Goal: Task Accomplishment & Management: Manage account settings

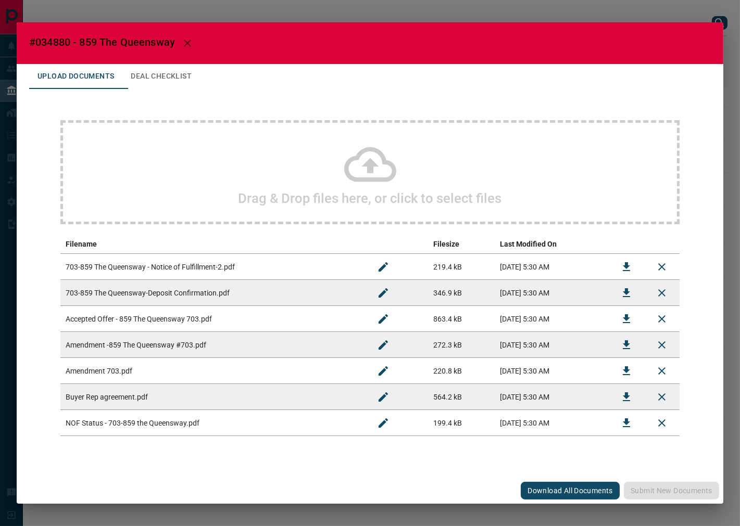
click at [56, 35] on h2 "#034880 - 859 The Queensway" at bounding box center [370, 43] width 707 height 42
copy span "034880"
click at [621, 319] on icon "Download" at bounding box center [626, 319] width 12 height 12
click at [634, 292] on button "Download" at bounding box center [626, 293] width 25 height 25
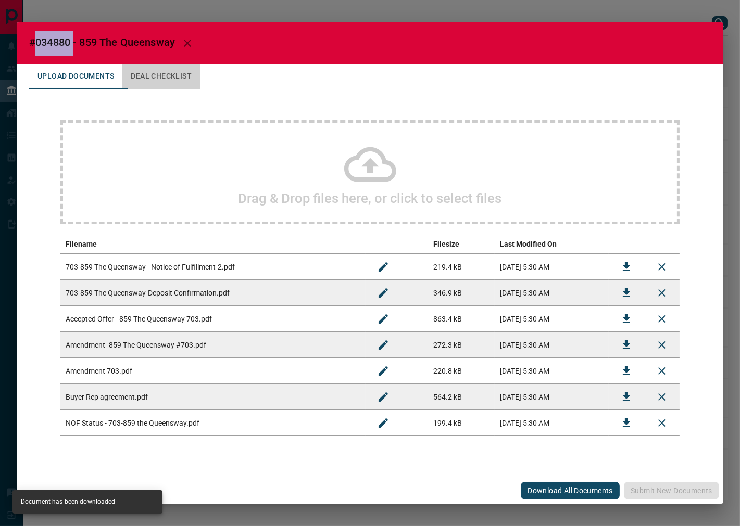
click at [174, 82] on button "Deal Checklist" at bounding box center [161, 76] width 78 height 25
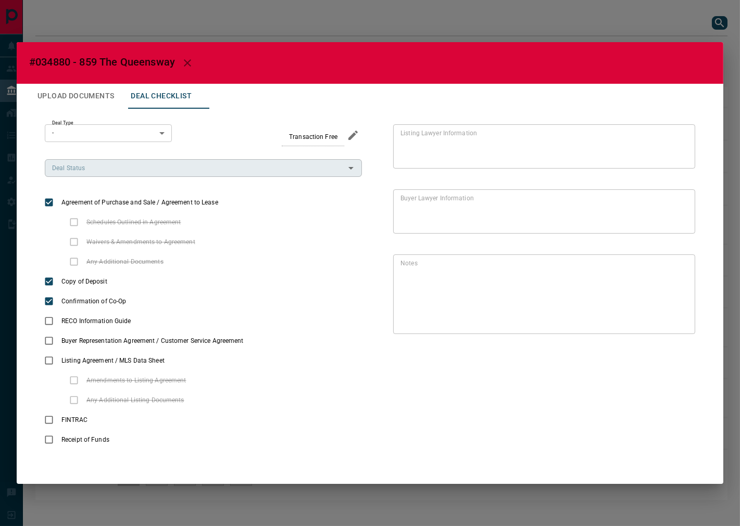
click at [112, 170] on input "Deal Status" at bounding box center [195, 167] width 294 height 11
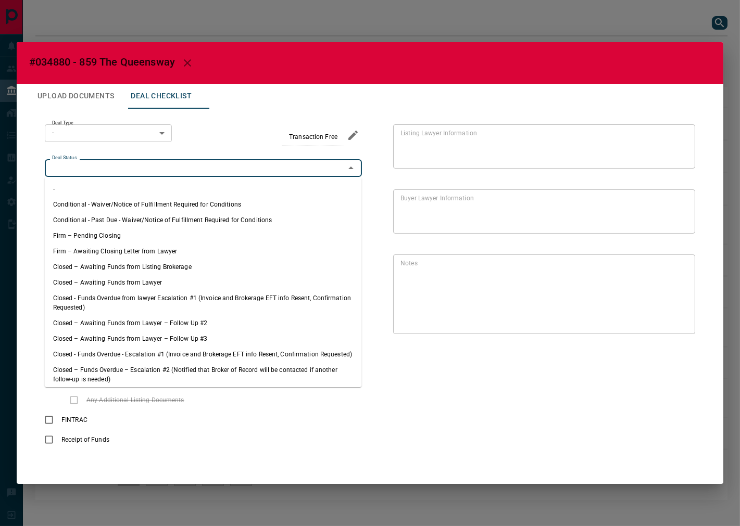
click at [123, 236] on li "Firm – Pending Closing" at bounding box center [203, 236] width 317 height 16
type input "**********"
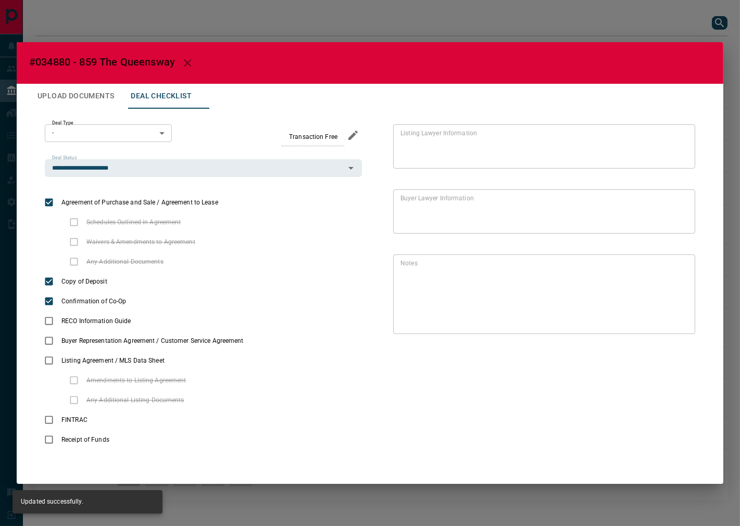
click at [110, 126] on body "Lead Transfers Leads Deals Listings Campaigns Quota Rules Agent Quotas Admin Mo…" at bounding box center [370, 255] width 740 height 511
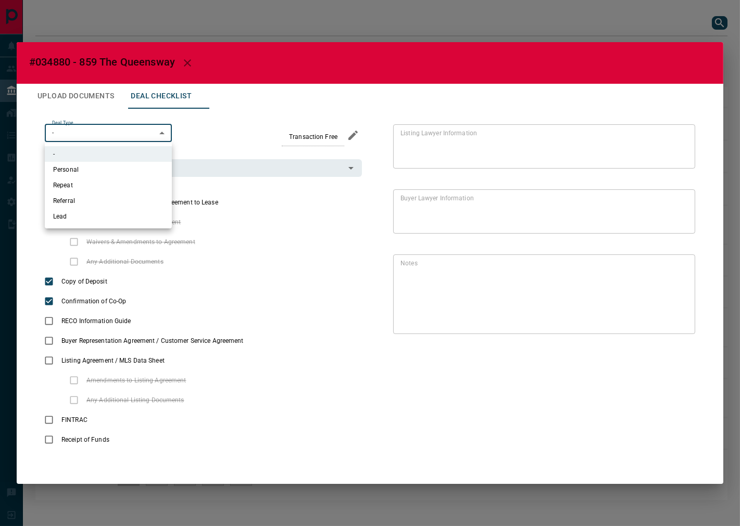
click at [108, 170] on li "Personal" at bounding box center [108, 170] width 127 height 16
type input "*"
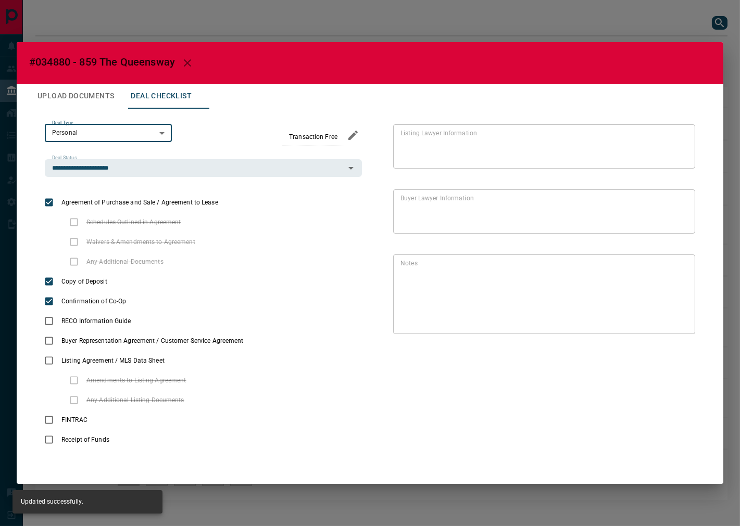
click at [75, 107] on button "Upload Documents" at bounding box center [75, 96] width 93 height 25
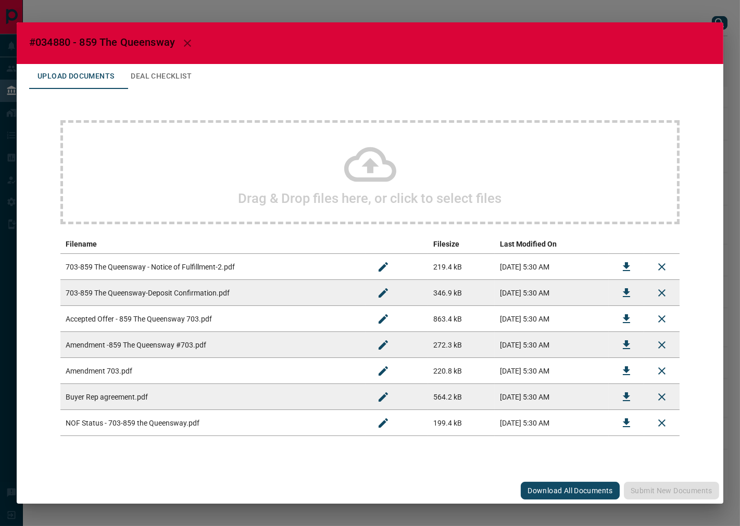
click at [625, 269] on icon "Download" at bounding box center [626, 267] width 12 height 12
click at [620, 421] on icon "Download" at bounding box center [626, 423] width 12 height 12
click at [624, 391] on icon "Download" at bounding box center [626, 397] width 12 height 12
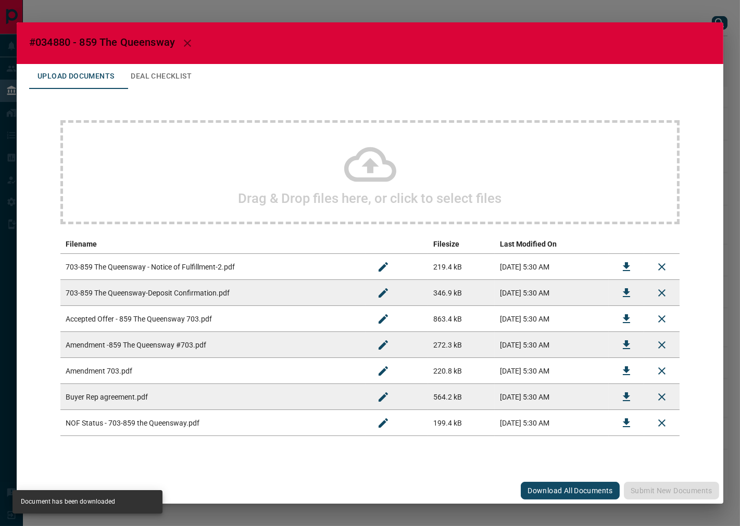
click at [187, 80] on button "Deal Checklist" at bounding box center [161, 76] width 78 height 25
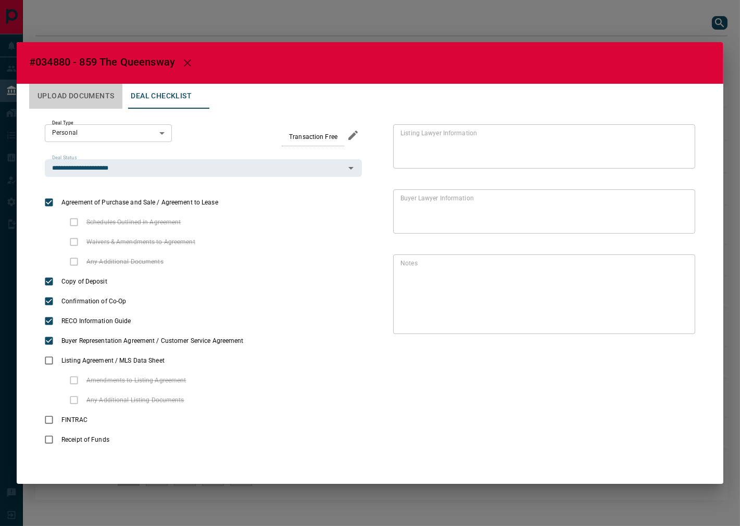
click at [106, 86] on button "Upload Documents" at bounding box center [75, 96] width 93 height 25
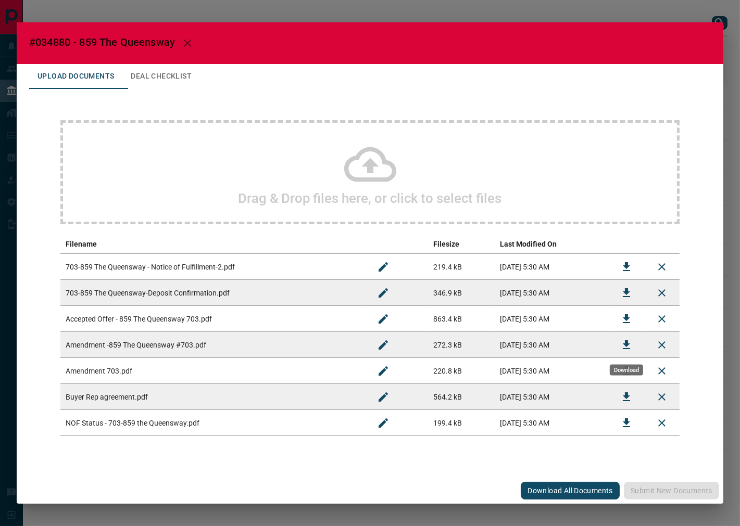
click at [623, 346] on icon "Download" at bounding box center [626, 345] width 12 height 12
click at [619, 370] on button "Download" at bounding box center [626, 371] width 25 height 25
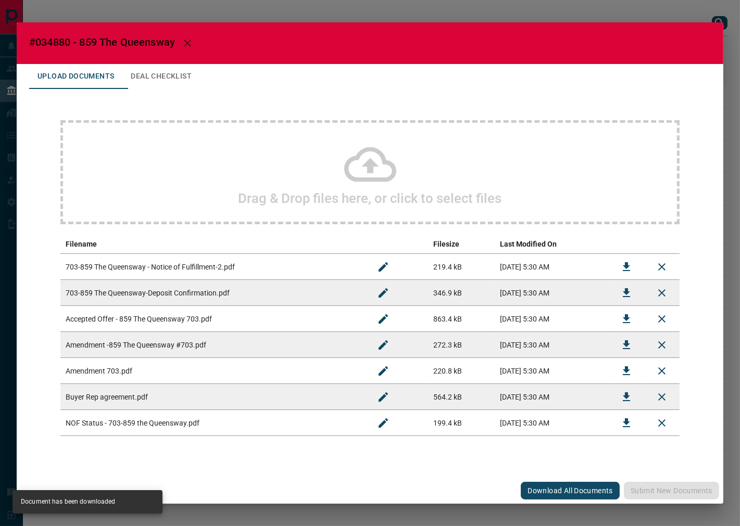
click at [180, 69] on button "Deal Checklist" at bounding box center [161, 76] width 78 height 25
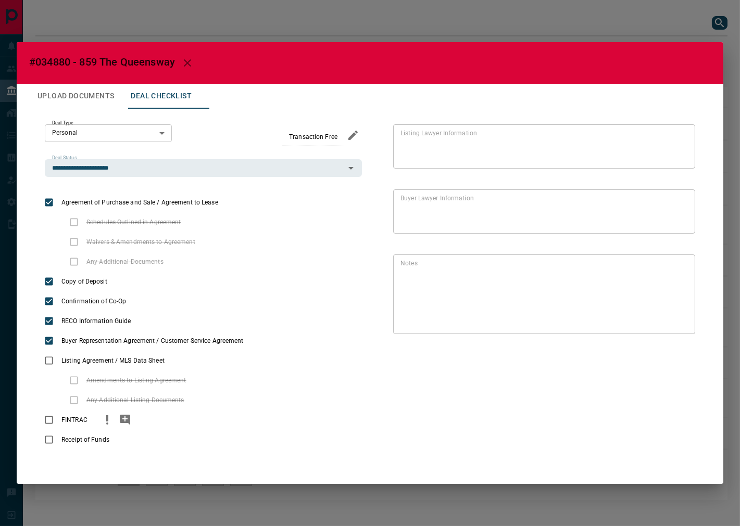
click at [100, 419] on div "FINTRAC" at bounding box center [203, 420] width 317 height 20
click at [104, 421] on icon "priority" at bounding box center [107, 420] width 12 height 12
click at [131, 444] on icon "priority" at bounding box center [129, 440] width 12 height 12
click at [93, 106] on button "Upload Documents" at bounding box center [75, 96] width 93 height 25
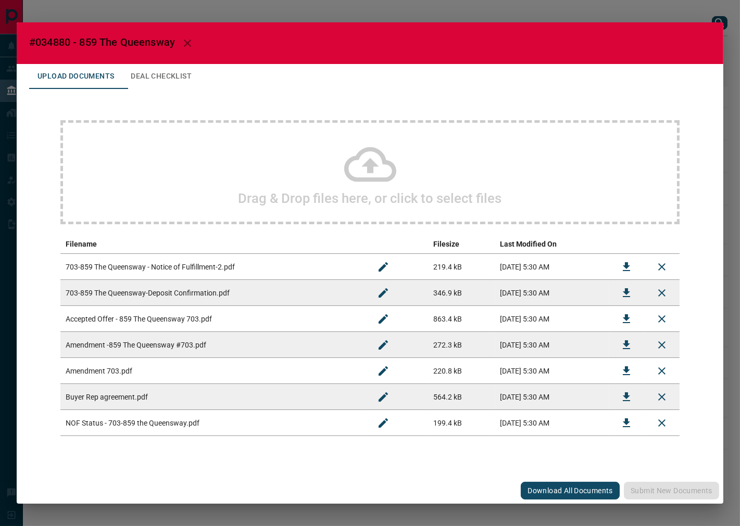
click at [187, 190] on div "Drag & Drop files here, or click to select files" at bounding box center [369, 172] width 619 height 104
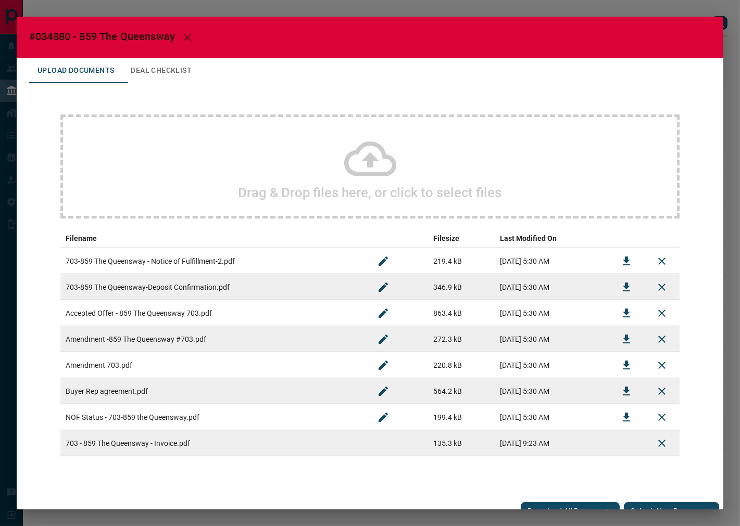
scroll to position [14, 0]
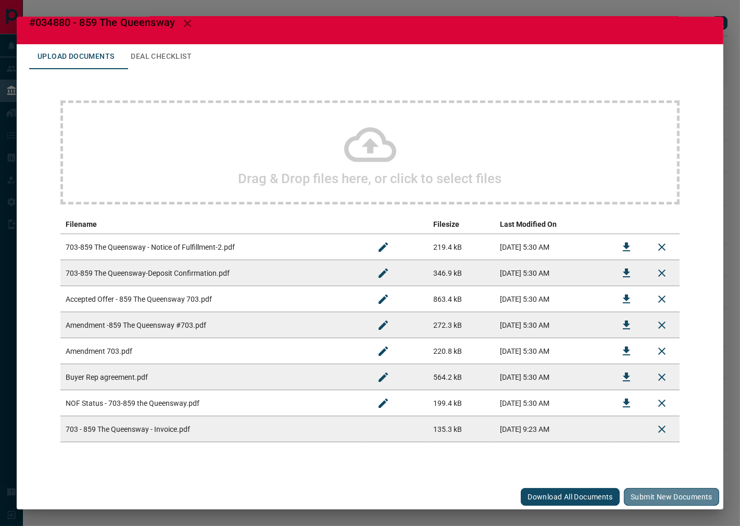
click at [666, 496] on button "Submit new documents" at bounding box center [671, 497] width 95 height 18
click at [620, 268] on icon "Download" at bounding box center [626, 273] width 12 height 12
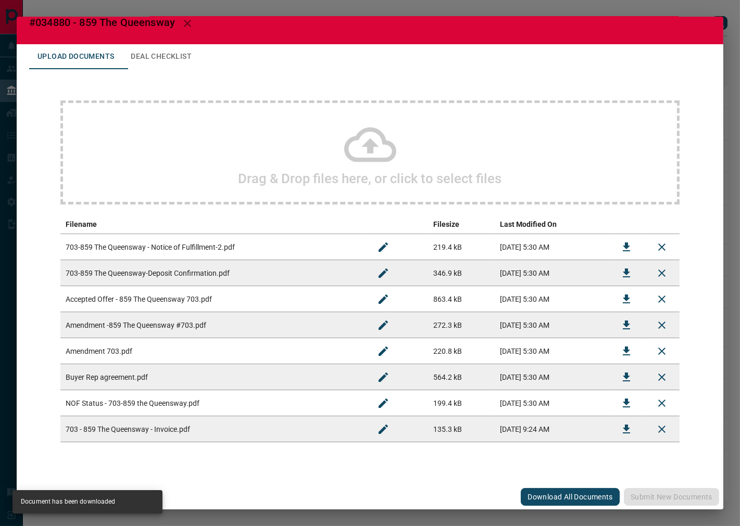
click at [179, 48] on button "Deal Checklist" at bounding box center [161, 56] width 78 height 25
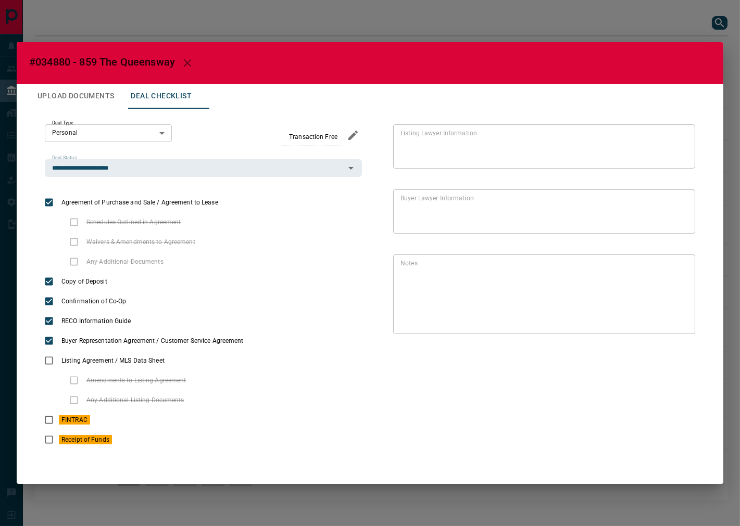
scroll to position [0, 0]
click at [237, 202] on icon "priority" at bounding box center [238, 201] width 2 height 6
click at [250, 202] on icon "add note" at bounding box center [255, 202] width 10 height 10
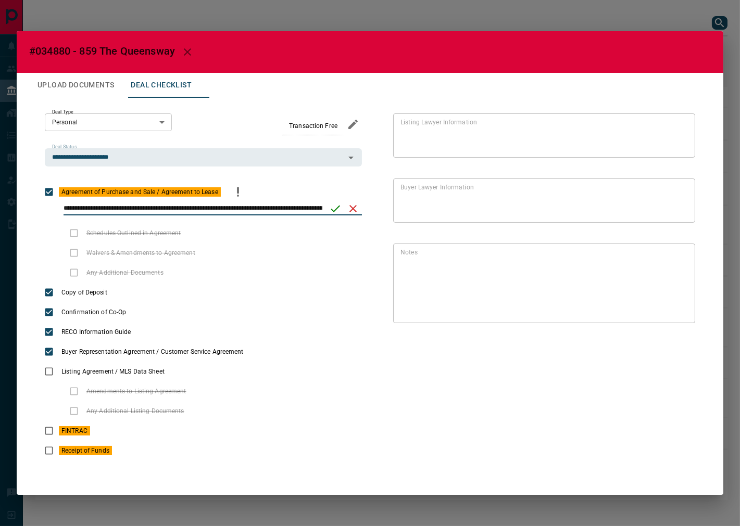
scroll to position [0, 74]
type input "**********"
click at [340, 209] on icon "save" at bounding box center [335, 209] width 12 height 12
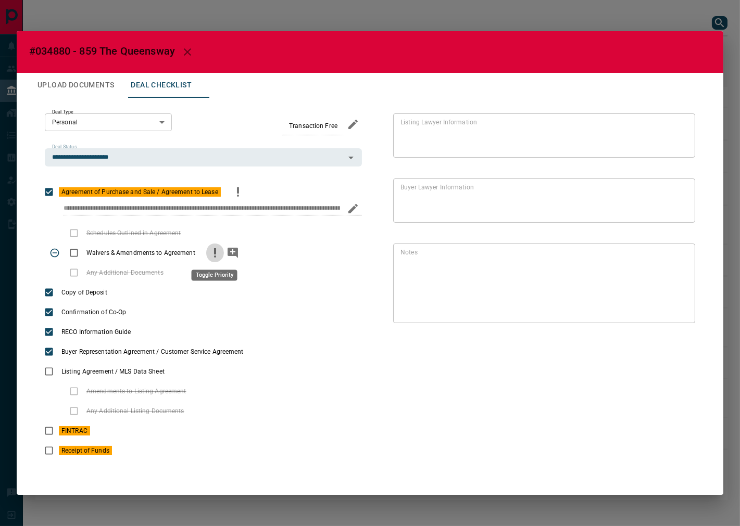
click at [206, 253] on button "priority" at bounding box center [215, 253] width 18 height 20
click at [226, 252] on icon "add note" at bounding box center [232, 253] width 12 height 12
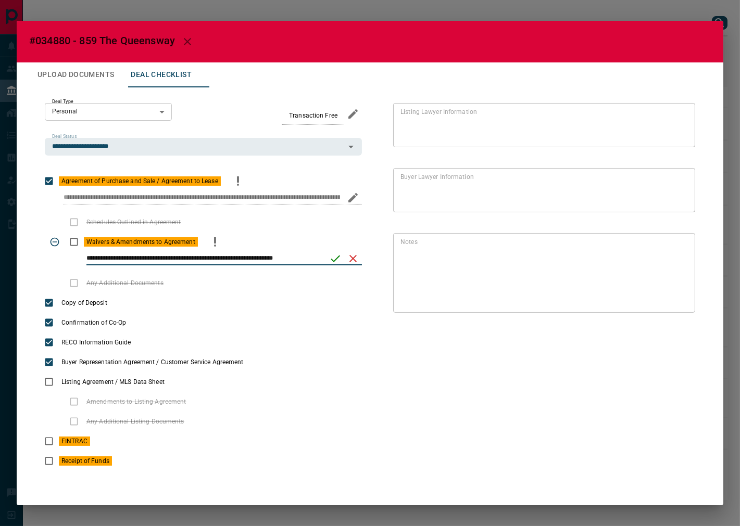
type input "**********"
click at [337, 262] on icon "save" at bounding box center [335, 259] width 12 height 12
